Goal: Transaction & Acquisition: Obtain resource

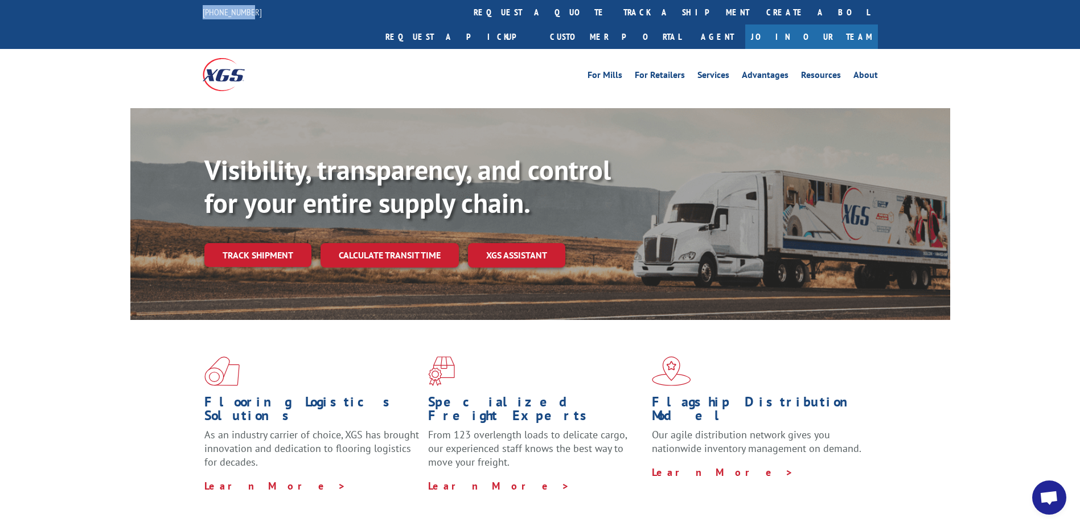
drag, startPoint x: 259, startPoint y: 11, endPoint x: 178, endPoint y: 11, distance: 81.4
click at [178, 11] on div "844-947-7447 request a quote track a shipment Create a BOL Request a pickup Cus…" at bounding box center [540, 24] width 1080 height 49
drag, startPoint x: 178, startPoint y: 11, endPoint x: 337, endPoint y: 57, distance: 166.0
click at [337, 57] on div at bounding box center [287, 74] width 169 height 51
drag, startPoint x: 263, startPoint y: 8, endPoint x: 178, endPoint y: 12, distance: 85.5
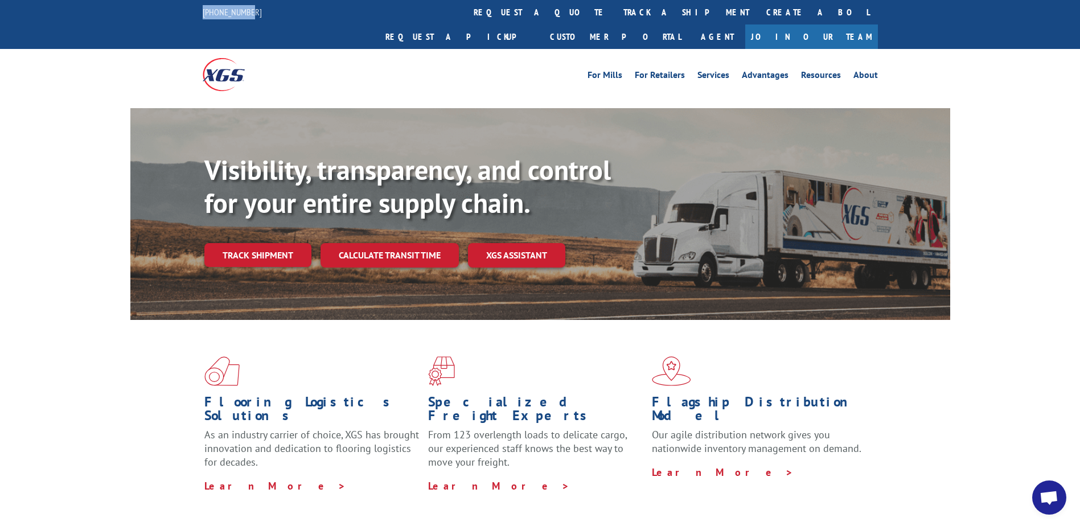
click at [178, 12] on div "844-947-7447 request a quote track a shipment Create a BOL Request a pickup Cus…" at bounding box center [540, 24] width 1080 height 49
drag, startPoint x: 178, startPoint y: 12, endPoint x: 331, endPoint y: 44, distance: 157.2
click at [331, 49] on div at bounding box center [287, 74] width 169 height 51
click at [332, 51] on div at bounding box center [287, 74] width 169 height 51
drag, startPoint x: 189, startPoint y: 12, endPoint x: 271, endPoint y: 14, distance: 82.0
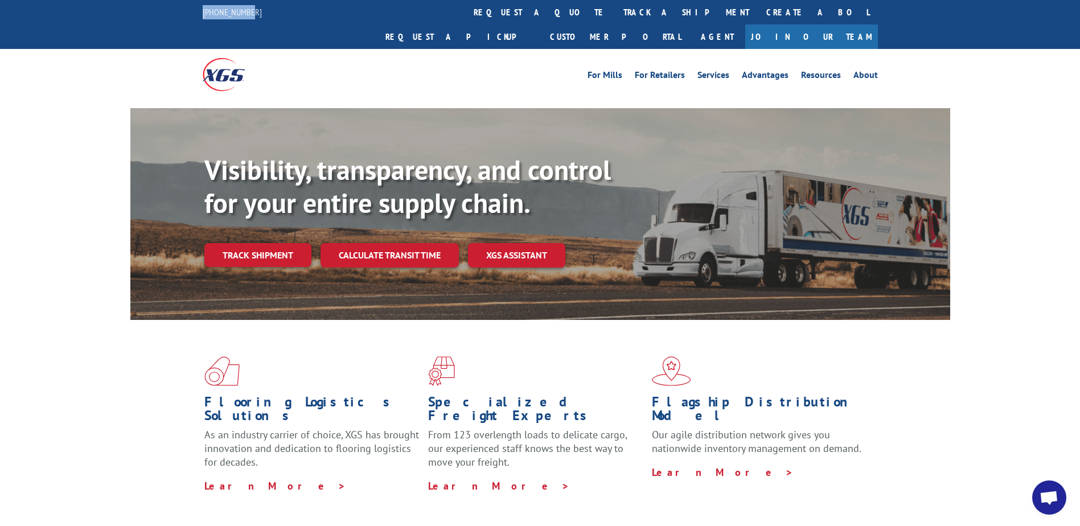
click at [271, 14] on div "844-947-7447 request a quote track a shipment Create a BOL Request a pickup Cus…" at bounding box center [540, 24] width 1080 height 49
drag, startPoint x: 271, startPoint y: 14, endPoint x: 437, endPoint y: 48, distance: 170.3
click at [437, 66] on div "For Mills For Retailers Services Advantages Resources About For Mills For Retai…" at bounding box center [624, 74] width 507 height 17
drag, startPoint x: 280, startPoint y: 13, endPoint x: 198, endPoint y: 11, distance: 82.6
click at [198, 11] on div "844-947-7447 request a quote track a shipment Create a BOL Request a pickup Cus…" at bounding box center [540, 24] width 1080 height 49
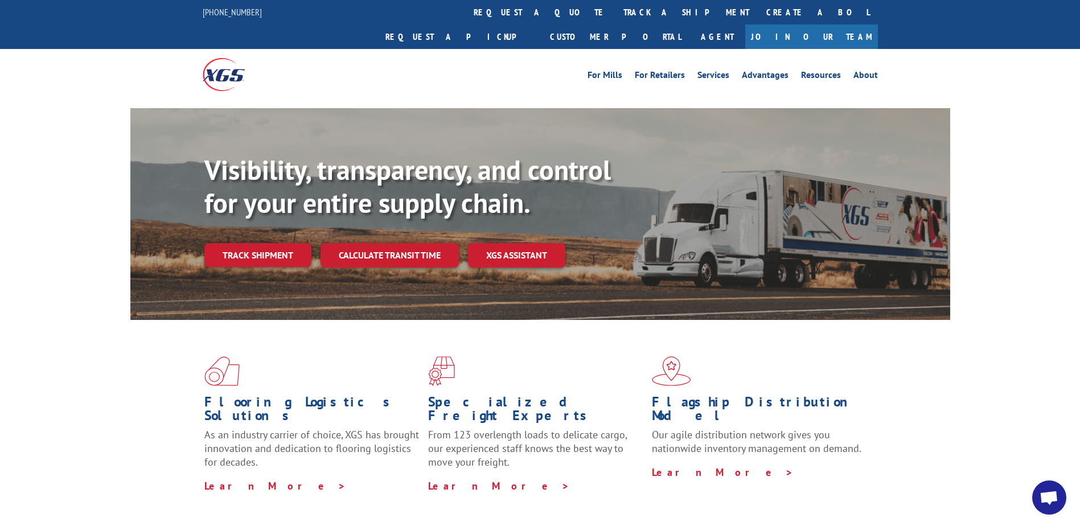
drag, startPoint x: 198, startPoint y: 11, endPoint x: 167, endPoint y: 32, distance: 37.1
click at [167, 49] on div "For Mills For Retailers Services Advantages Resources About For Mills For Retai…" at bounding box center [540, 74] width 1080 height 51
click at [465, 15] on link "request a quote" at bounding box center [540, 12] width 150 height 24
